Goal: Browse casually

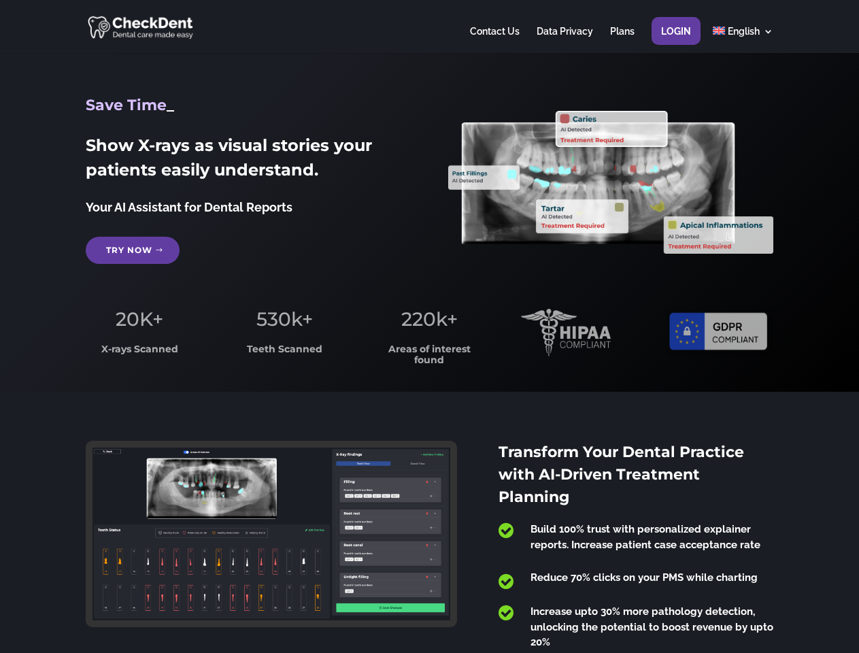
click at [429, 327] on span "220k+" at bounding box center [429, 318] width 56 height 23
click at [429, 27] on div at bounding box center [429, 26] width 687 height 53
click at [429, 327] on span "220k+" at bounding box center [429, 318] width 56 height 23
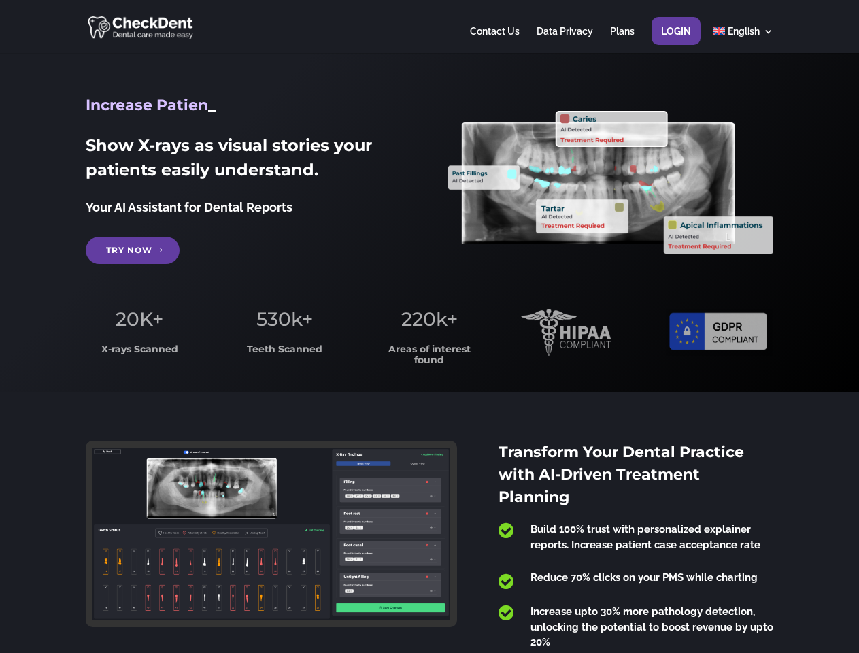
click at [429, 27] on div at bounding box center [429, 26] width 687 height 53
